Goal: Obtain resource: Download file/media

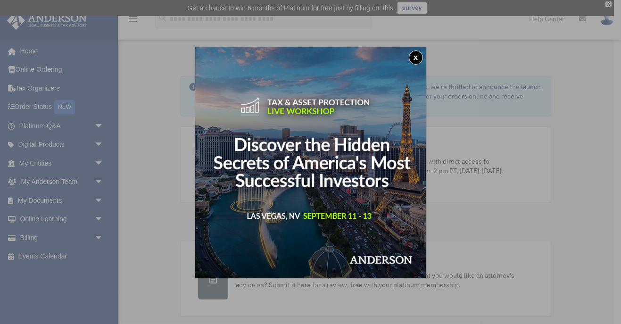
click at [412, 62] on button "x" at bounding box center [416, 57] width 14 height 14
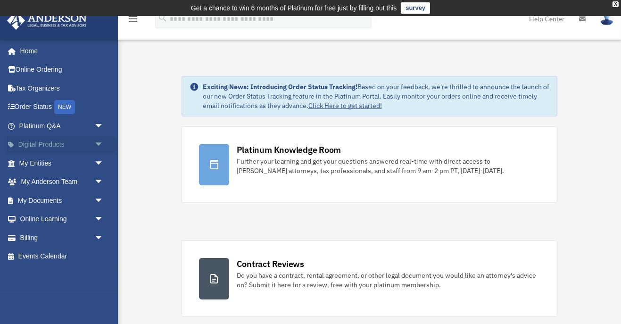
click at [100, 142] on span "arrow_drop_down" at bounding box center [103, 144] width 19 height 19
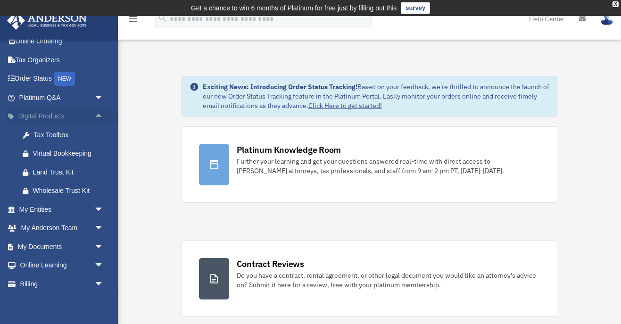
scroll to position [50, 0]
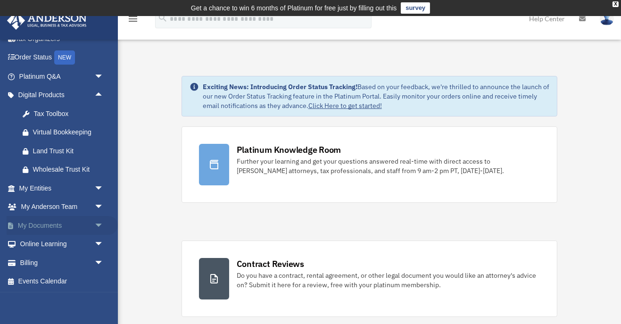
click at [102, 224] on span "arrow_drop_down" at bounding box center [103, 225] width 19 height 19
click at [42, 243] on link "Box" at bounding box center [65, 244] width 105 height 19
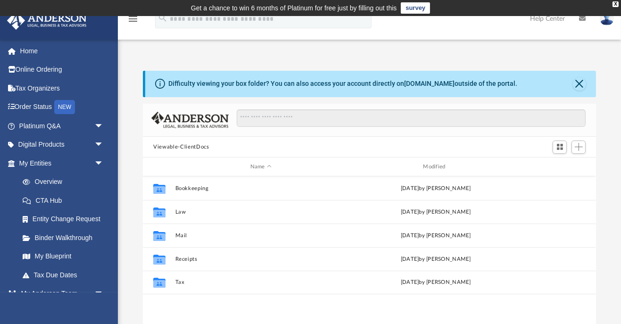
scroll to position [214, 453]
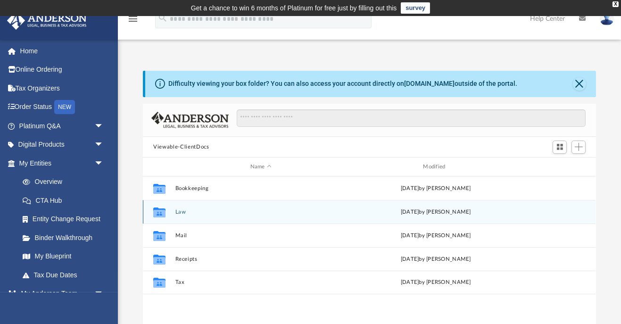
click at [200, 213] on button "Law" at bounding box center [260, 212] width 171 height 6
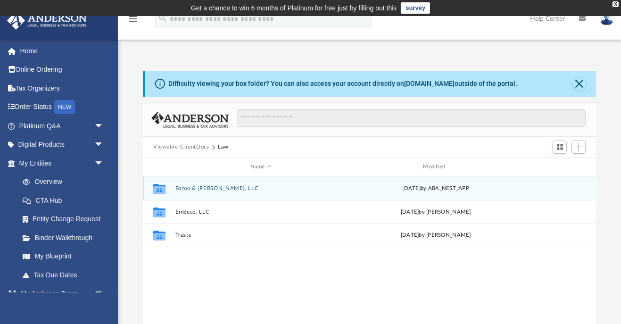
click at [187, 186] on button "Baroo & [PERSON_NAME], LLC" at bounding box center [260, 188] width 171 height 6
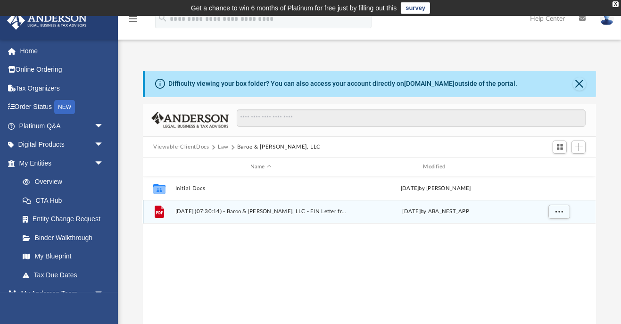
click at [206, 213] on span "2025.06.30 (07:30:14) - Baroo & Barr, LLC - EIN Letter from IRS.pdf" at bounding box center [260, 212] width 171 height 6
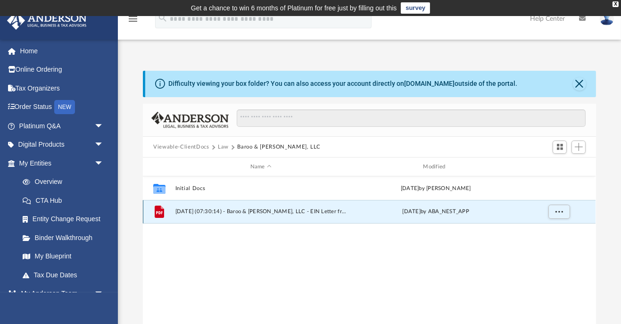
click at [159, 212] on icon "grid" at bounding box center [159, 212] width 9 height 12
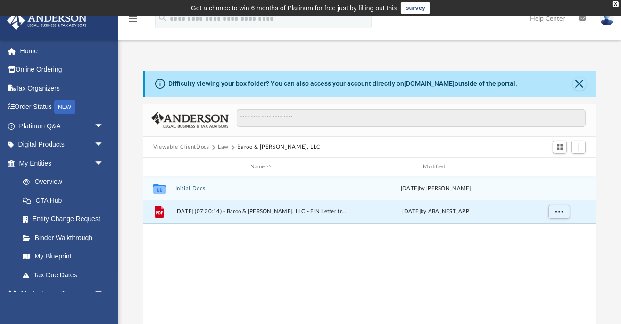
click at [175, 189] on button "Initial Docs" at bounding box center [260, 188] width 171 height 6
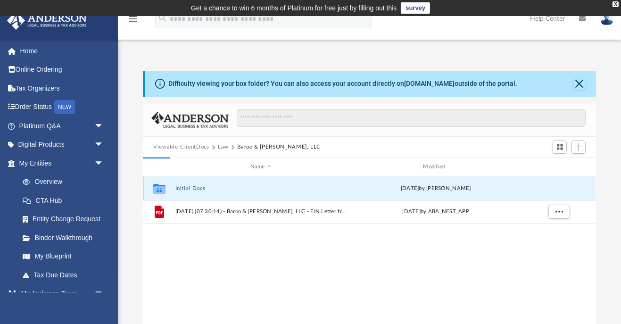
click at [160, 186] on icon "grid" at bounding box center [159, 190] width 12 height 8
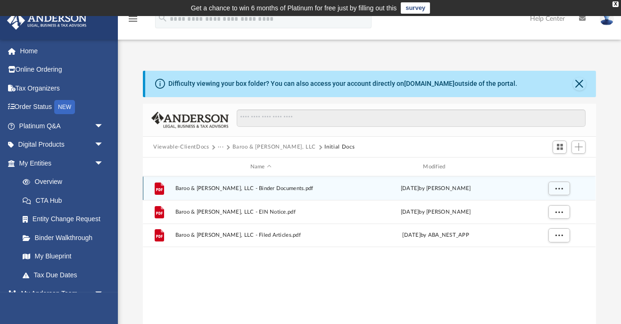
click at [157, 188] on icon "grid" at bounding box center [159, 189] width 7 height 3
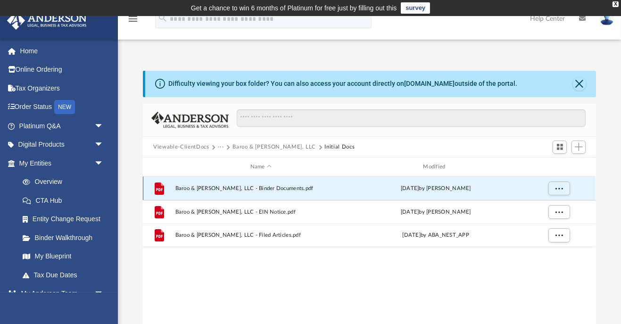
click at [241, 190] on span "Baroo & Barr, LLC - Binder Documents.pdf" at bounding box center [260, 188] width 171 height 6
click at [562, 187] on span "More options" at bounding box center [560, 188] width 8 height 5
click at [558, 222] on li "Download" at bounding box center [550, 222] width 27 height 10
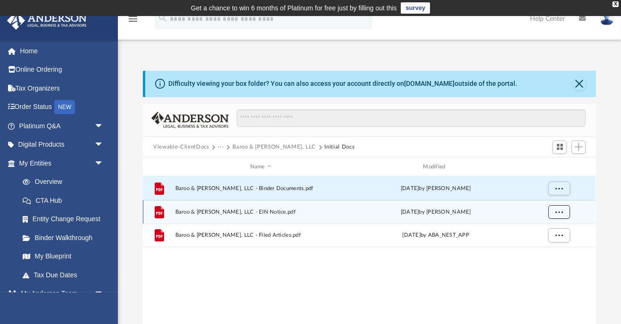
click at [559, 209] on span "More options" at bounding box center [560, 211] width 8 height 5
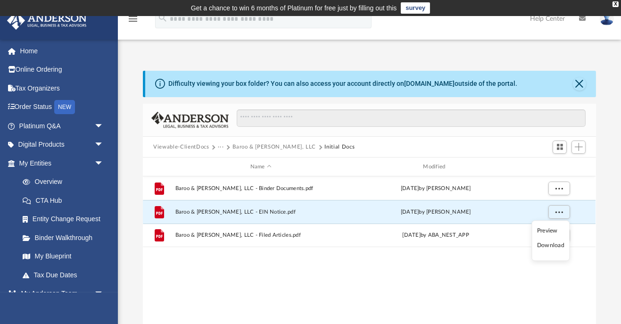
click at [553, 231] on li "Preview" at bounding box center [550, 231] width 27 height 10
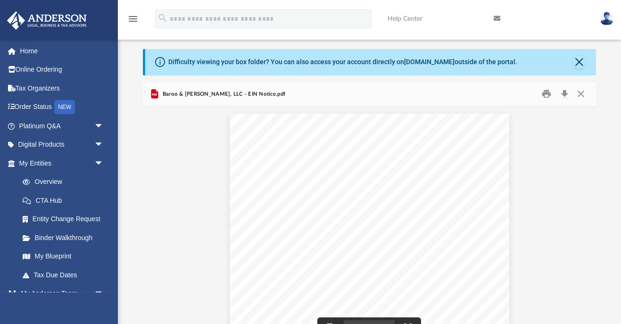
scroll to position [0, 0]
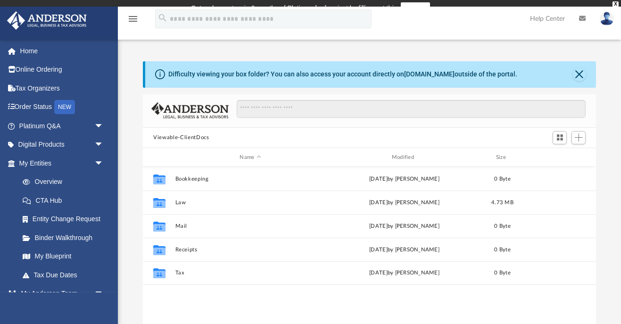
scroll to position [214, 453]
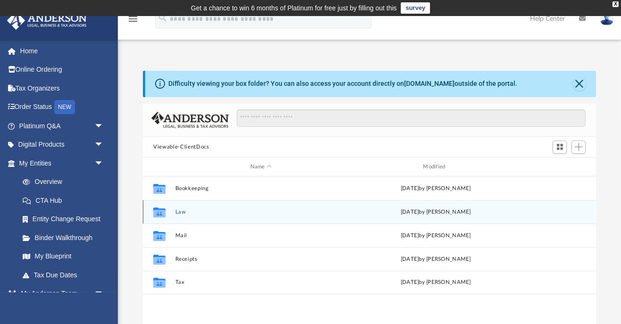
click at [185, 209] on button "Law" at bounding box center [260, 212] width 171 height 6
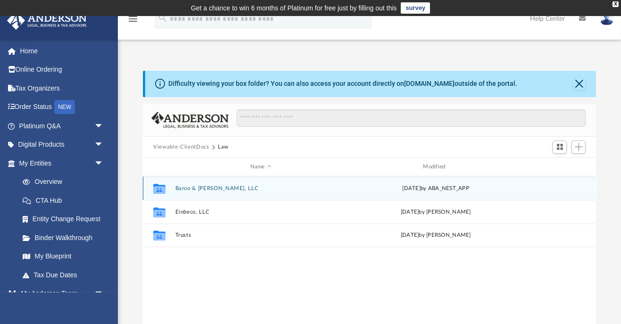
click at [217, 187] on button "Baroo & [PERSON_NAME], LLC" at bounding box center [260, 188] width 171 height 6
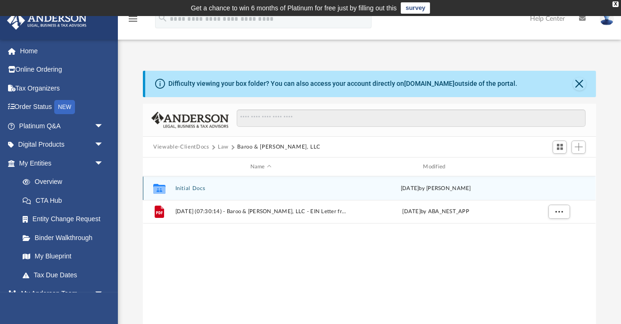
click at [163, 194] on icon "Collaborated Folder" at bounding box center [159, 188] width 15 height 15
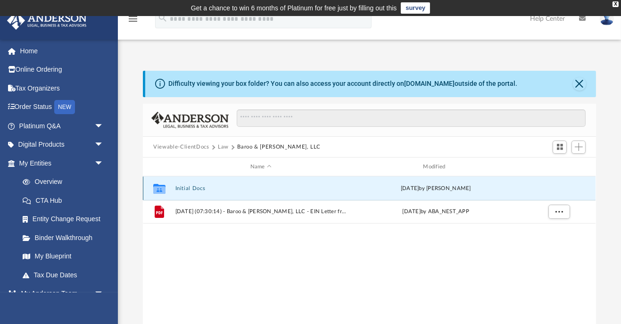
click at [197, 189] on button "Initial Docs" at bounding box center [260, 188] width 171 height 6
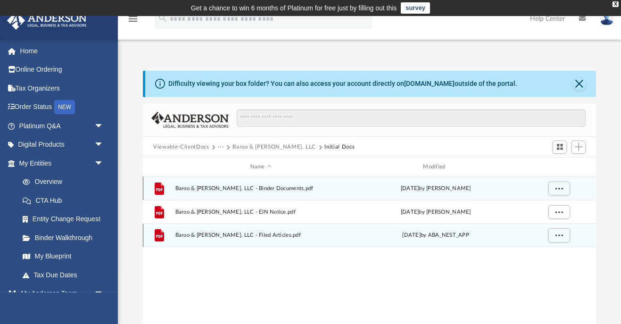
click at [162, 238] on icon "grid" at bounding box center [159, 235] width 9 height 12
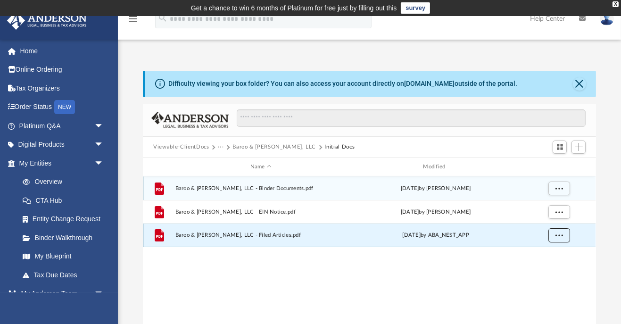
click at [560, 233] on span "More options" at bounding box center [560, 235] width 8 height 5
click at [559, 250] on li "Preview" at bounding box center [550, 254] width 27 height 10
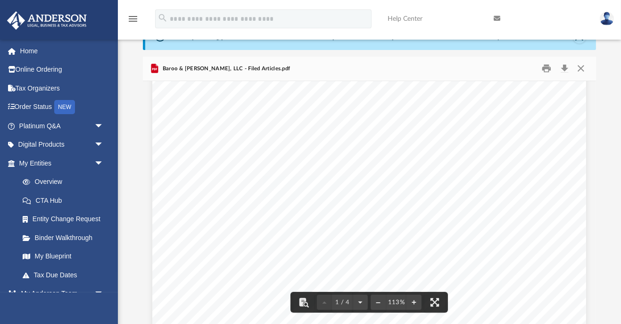
scroll to position [11, 0]
click at [581, 66] on button "Close" at bounding box center [581, 68] width 17 height 15
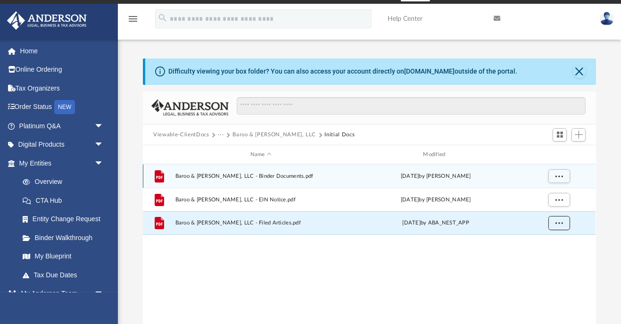
scroll to position [0, 0]
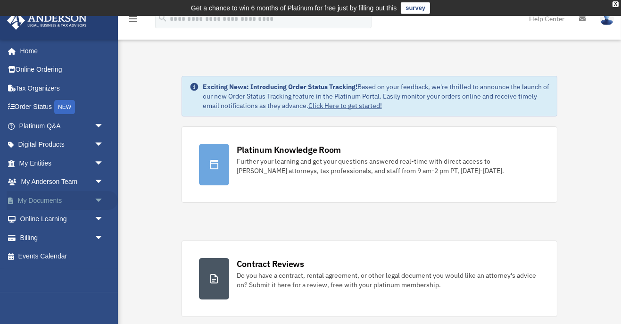
click at [101, 199] on span "arrow_drop_down" at bounding box center [103, 200] width 19 height 19
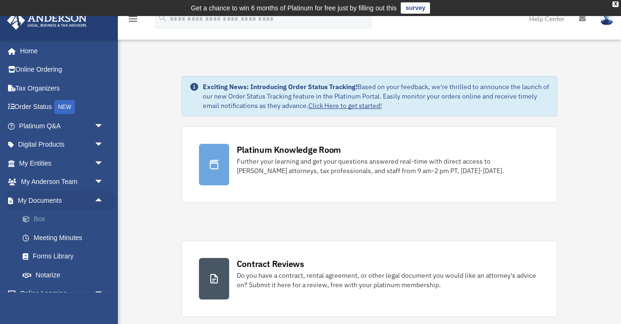
click at [38, 219] on link "Box" at bounding box center [65, 219] width 105 height 19
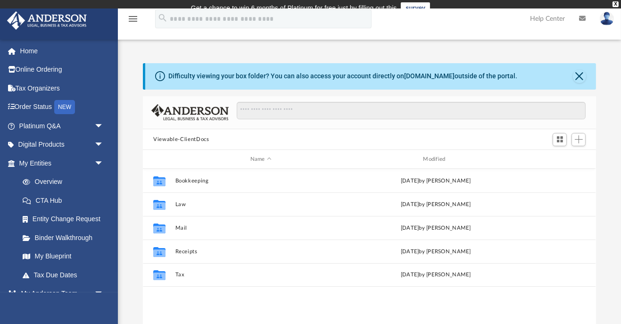
scroll to position [214, 453]
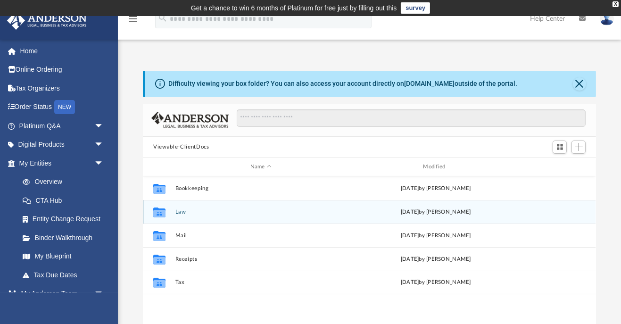
click at [179, 212] on button "Law" at bounding box center [260, 212] width 171 height 6
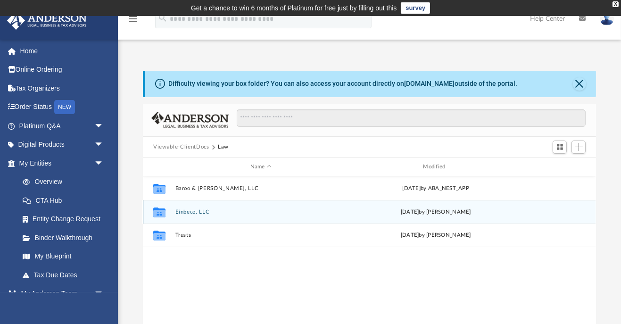
click at [195, 213] on button "Einbeco, LLC" at bounding box center [260, 212] width 171 height 6
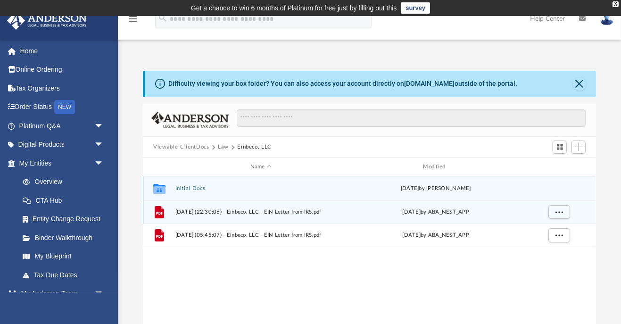
click at [186, 189] on button "Initial Docs" at bounding box center [260, 188] width 171 height 6
click at [561, 213] on span "More options" at bounding box center [560, 211] width 8 height 5
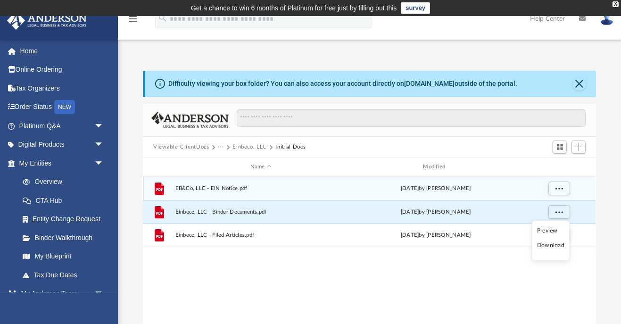
click at [557, 246] on li "Download" at bounding box center [550, 246] width 27 height 10
click at [559, 189] on span "More options" at bounding box center [560, 188] width 8 height 5
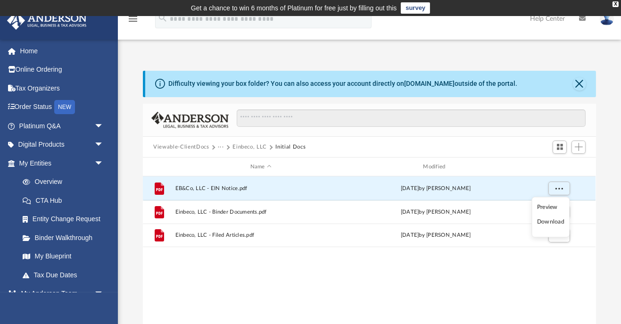
click at [549, 206] on li "Preview" at bounding box center [550, 207] width 27 height 10
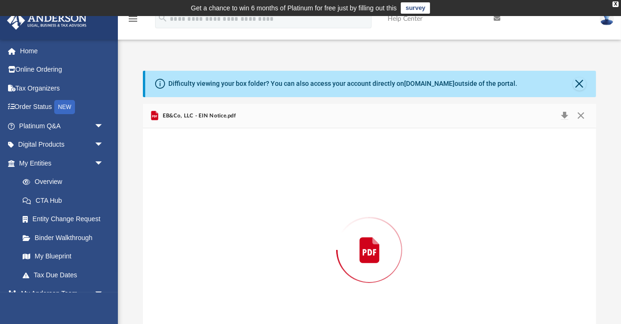
scroll to position [47, 0]
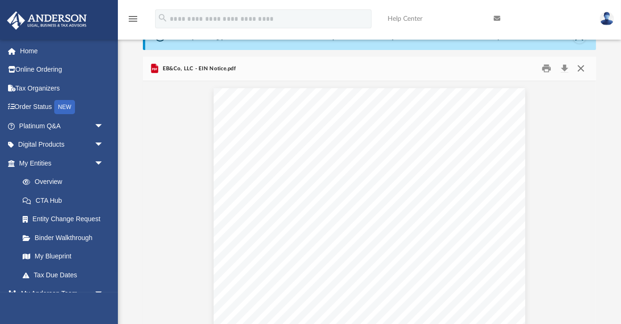
click at [580, 74] on button "Close" at bounding box center [581, 68] width 17 height 15
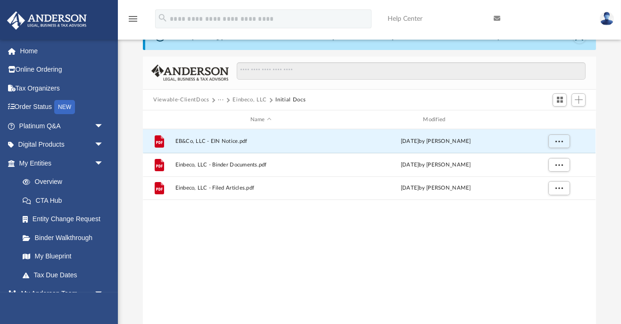
click at [249, 100] on button "Einbeco, LLC" at bounding box center [250, 100] width 34 height 8
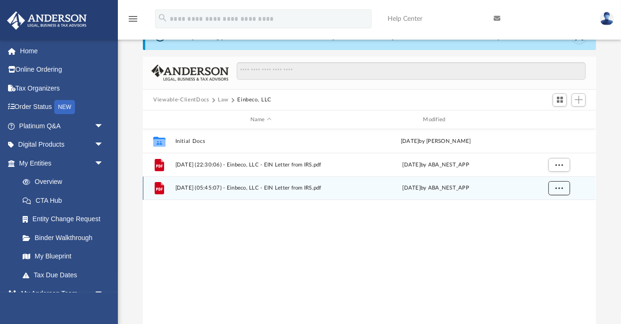
click at [558, 189] on span "More options" at bounding box center [560, 187] width 8 height 5
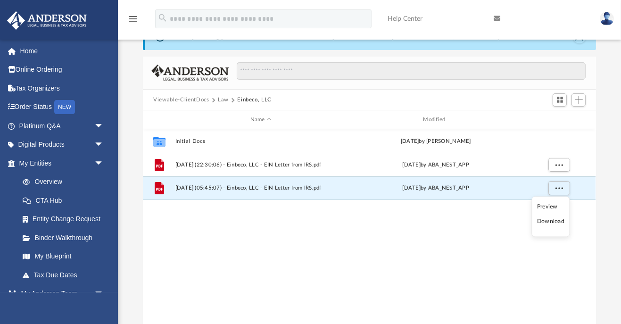
click at [549, 205] on li "Preview" at bounding box center [550, 207] width 27 height 10
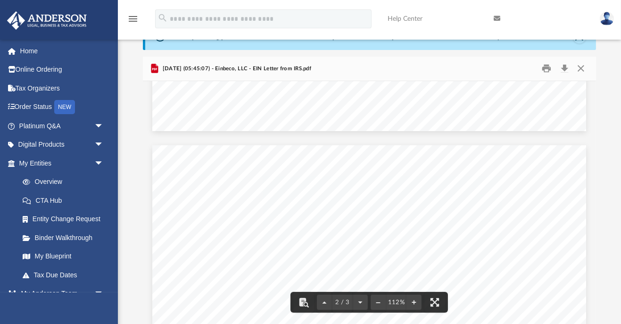
scroll to position [517, 0]
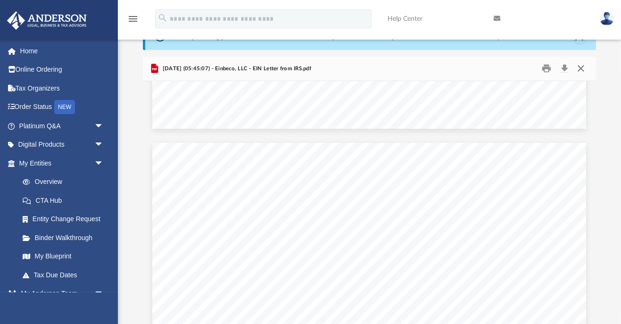
click at [576, 71] on button "Close" at bounding box center [581, 68] width 17 height 15
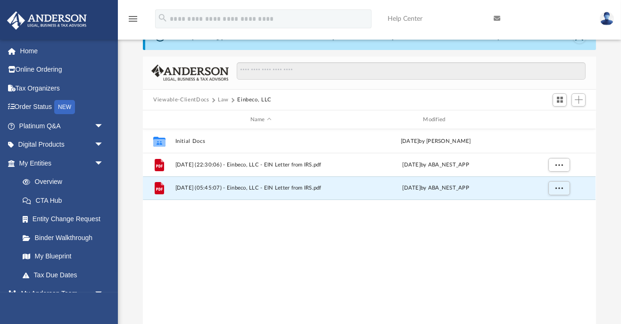
click at [219, 96] on button "Law" at bounding box center [223, 100] width 11 height 8
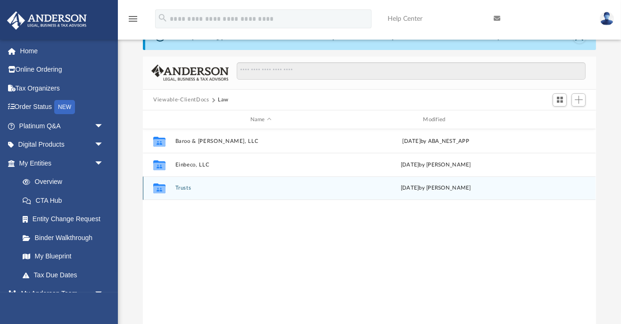
click at [177, 190] on button "Trusts" at bounding box center [260, 188] width 171 height 6
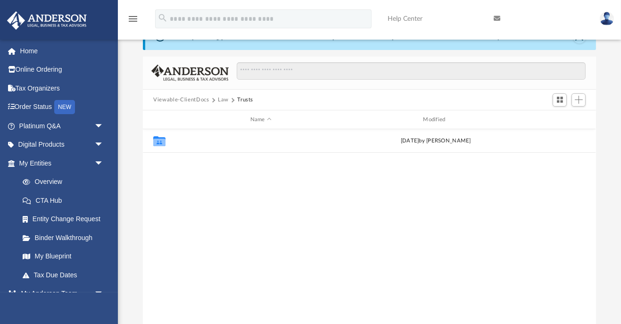
click at [184, 141] on button "Land Trusts" at bounding box center [260, 141] width 171 height 6
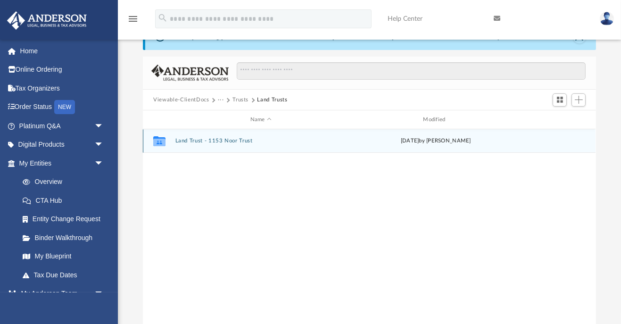
click at [157, 146] on icon "Collaborated Folder" at bounding box center [159, 140] width 15 height 15
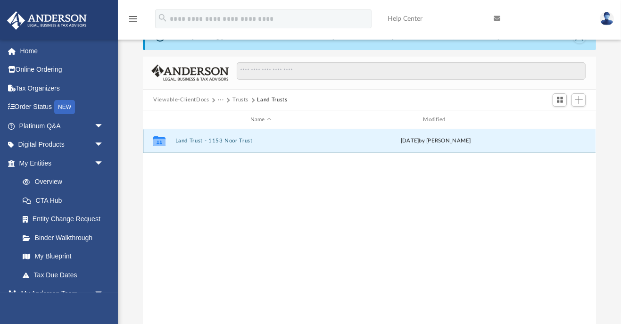
click at [160, 140] on icon "grid" at bounding box center [159, 143] width 12 height 8
click at [208, 142] on button "Land Trust - 1153 Noor Trust" at bounding box center [260, 141] width 171 height 6
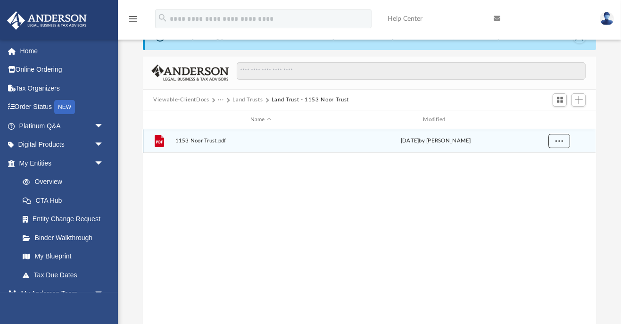
click at [556, 140] on span "More options" at bounding box center [560, 140] width 8 height 5
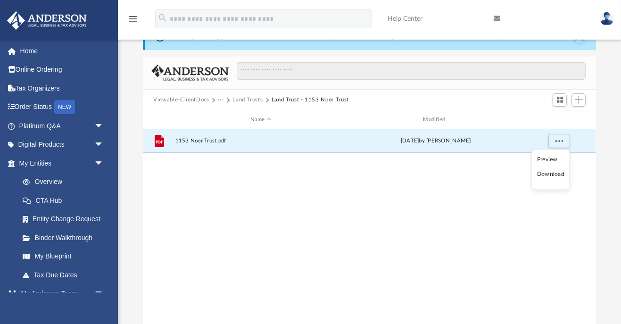
click at [555, 158] on li "Preview" at bounding box center [550, 160] width 27 height 10
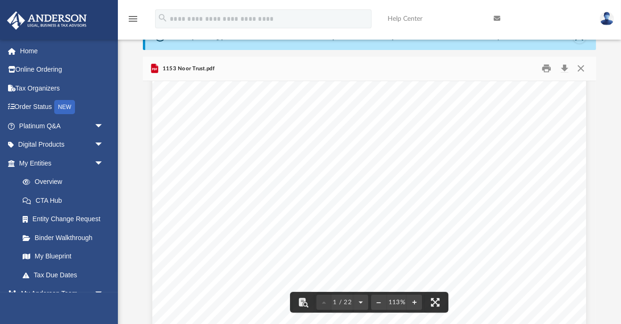
scroll to position [282, 0]
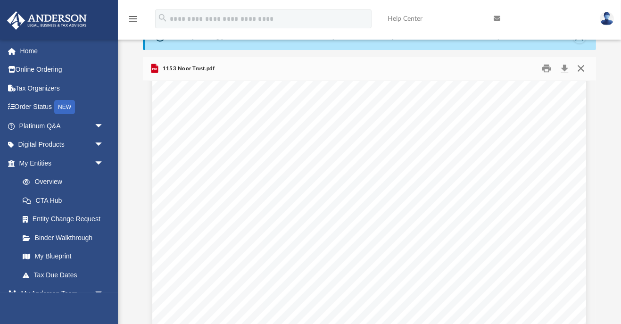
click at [578, 70] on button "Close" at bounding box center [581, 68] width 17 height 15
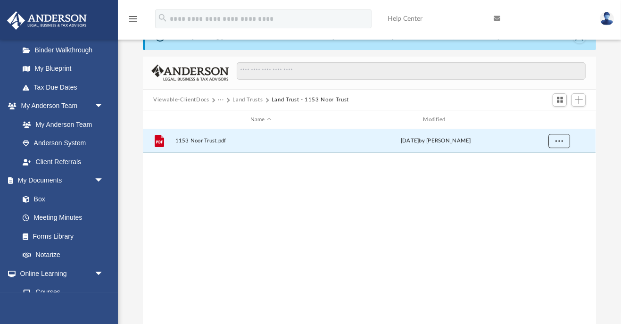
scroll to position [189, 0]
click at [37, 199] on link "Box" at bounding box center [65, 198] width 105 height 19
click at [28, 201] on span at bounding box center [31, 198] width 6 height 7
click at [68, 219] on link "Meeting Minutes" at bounding box center [65, 217] width 105 height 19
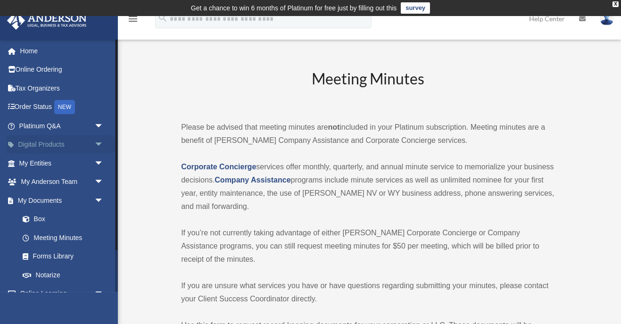
click at [103, 144] on span "arrow_drop_down" at bounding box center [103, 144] width 19 height 19
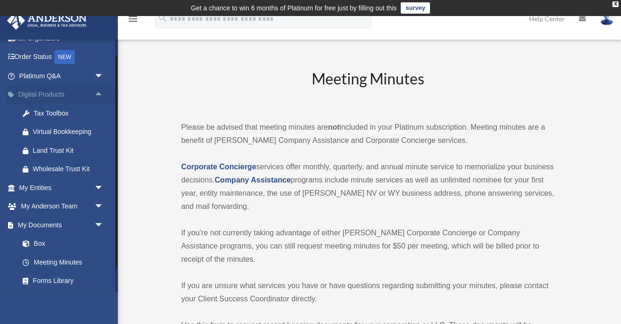
scroll to position [51, 0]
click at [105, 188] on span "arrow_drop_down" at bounding box center [103, 186] width 19 height 19
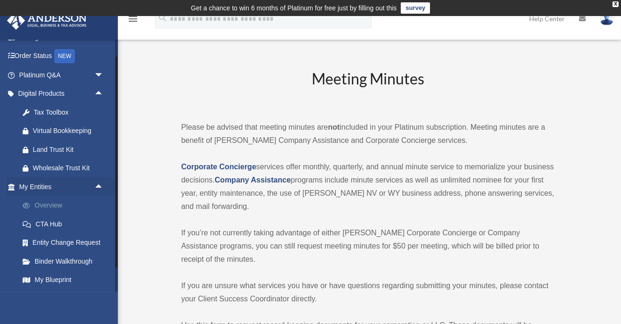
click at [57, 207] on link "Overview" at bounding box center [65, 205] width 105 height 19
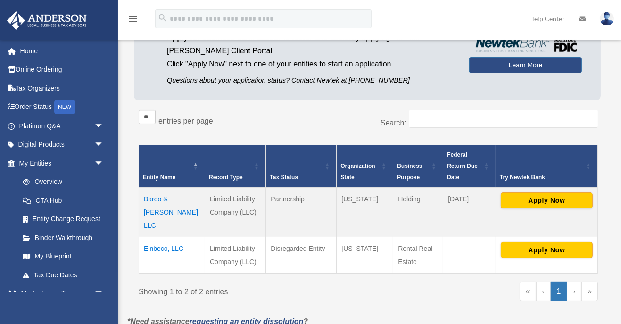
scroll to position [106, 0]
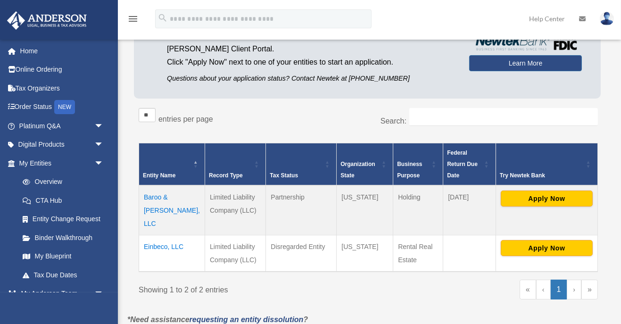
click at [136, 30] on div "menu" at bounding box center [133, 19] width 30 height 25
click at [134, 23] on icon "menu" at bounding box center [132, 18] width 11 height 11
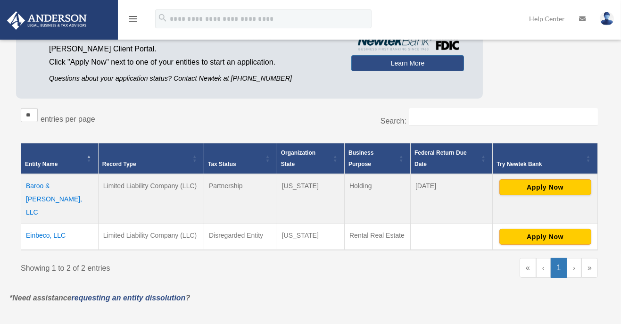
click at [133, 21] on icon "menu" at bounding box center [132, 18] width 11 height 11
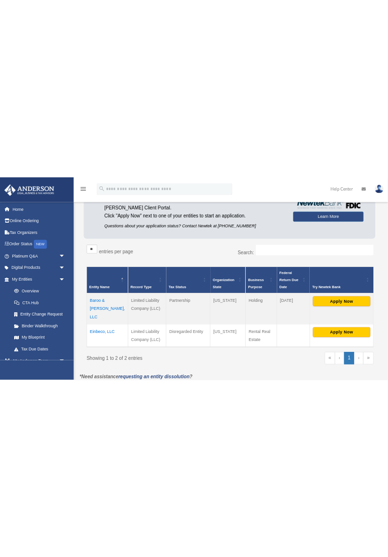
scroll to position [121, 0]
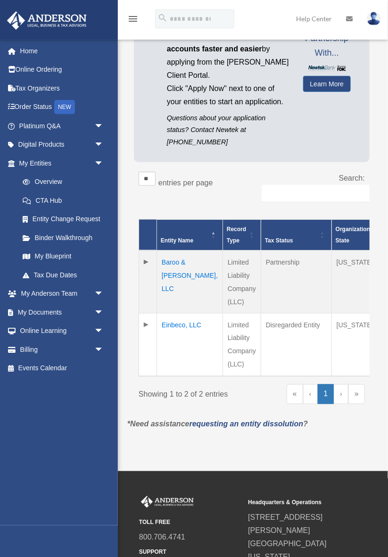
click at [377, 15] on img at bounding box center [374, 19] width 14 height 14
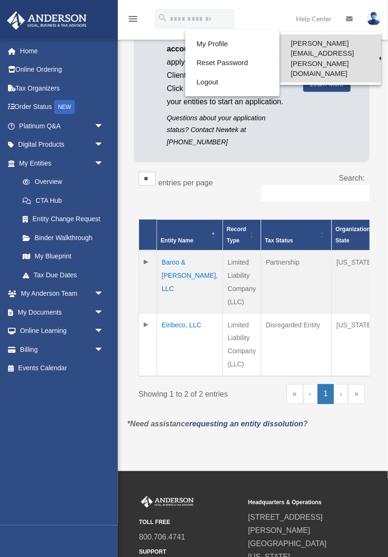
click at [364, 45] on link "[PERSON_NAME][EMAIL_ADDRESS][PERSON_NAME][DOMAIN_NAME]" at bounding box center [330, 58] width 101 height 48
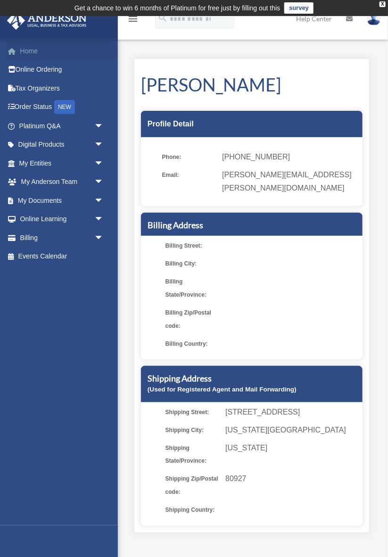
click at [45, 58] on link "Home" at bounding box center [62, 51] width 111 height 19
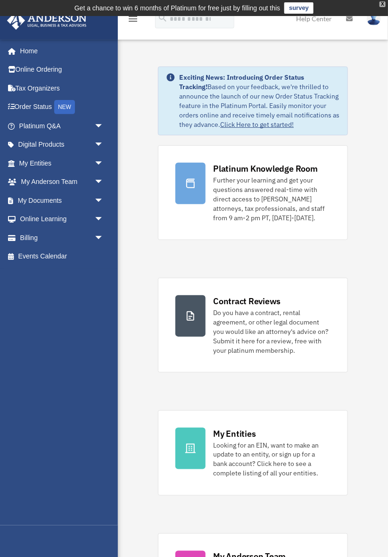
click at [381, 4] on div "X" at bounding box center [383, 4] width 6 height 6
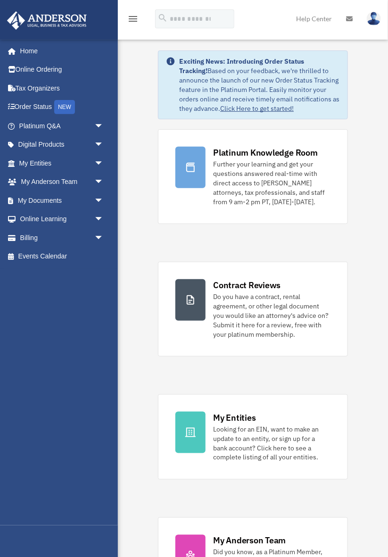
click at [372, 17] on img at bounding box center [374, 19] width 14 height 14
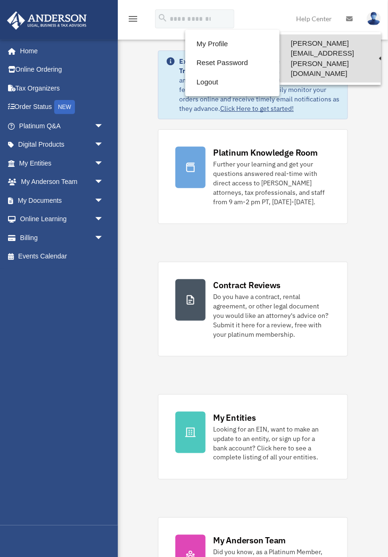
click at [368, 43] on link "[PERSON_NAME][EMAIL_ADDRESS][PERSON_NAME][DOMAIN_NAME]" at bounding box center [330, 58] width 101 height 48
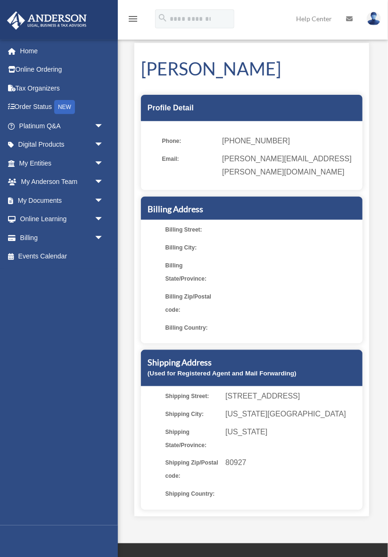
click at [58, 23] on img at bounding box center [46, 20] width 85 height 18
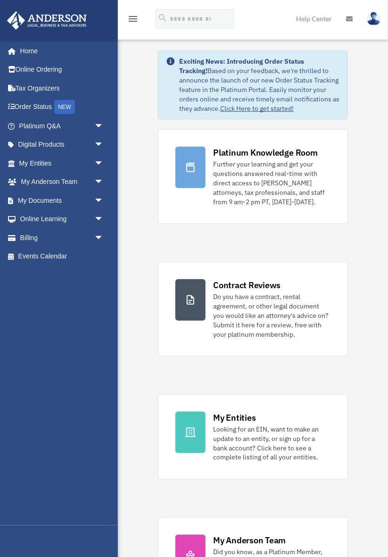
click at [36, 0] on link at bounding box center [59, 20] width 118 height 40
